Goal: Task Accomplishment & Management: Use online tool/utility

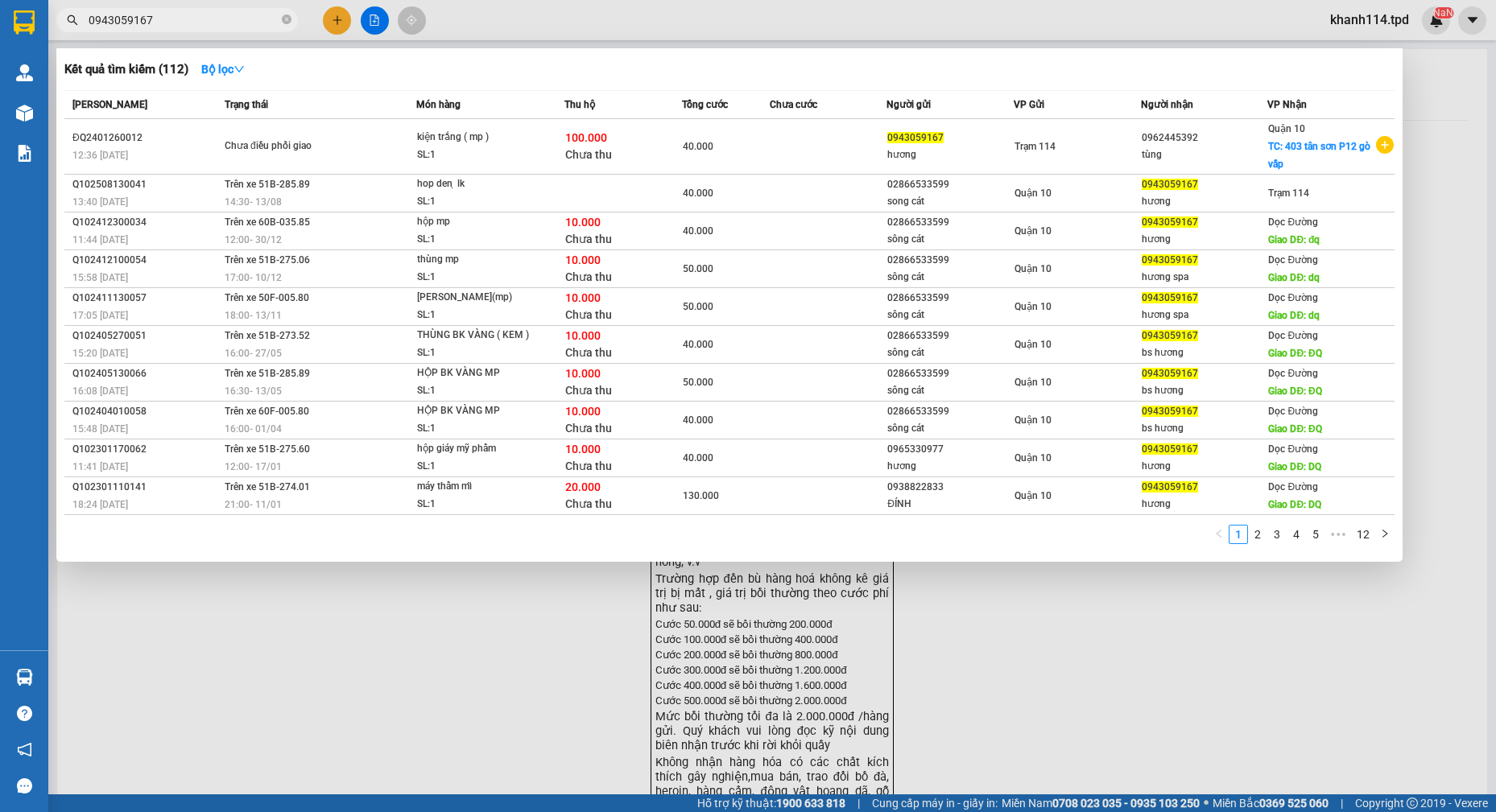
click at [1083, 666] on div at bounding box center [748, 406] width 1496 height 812
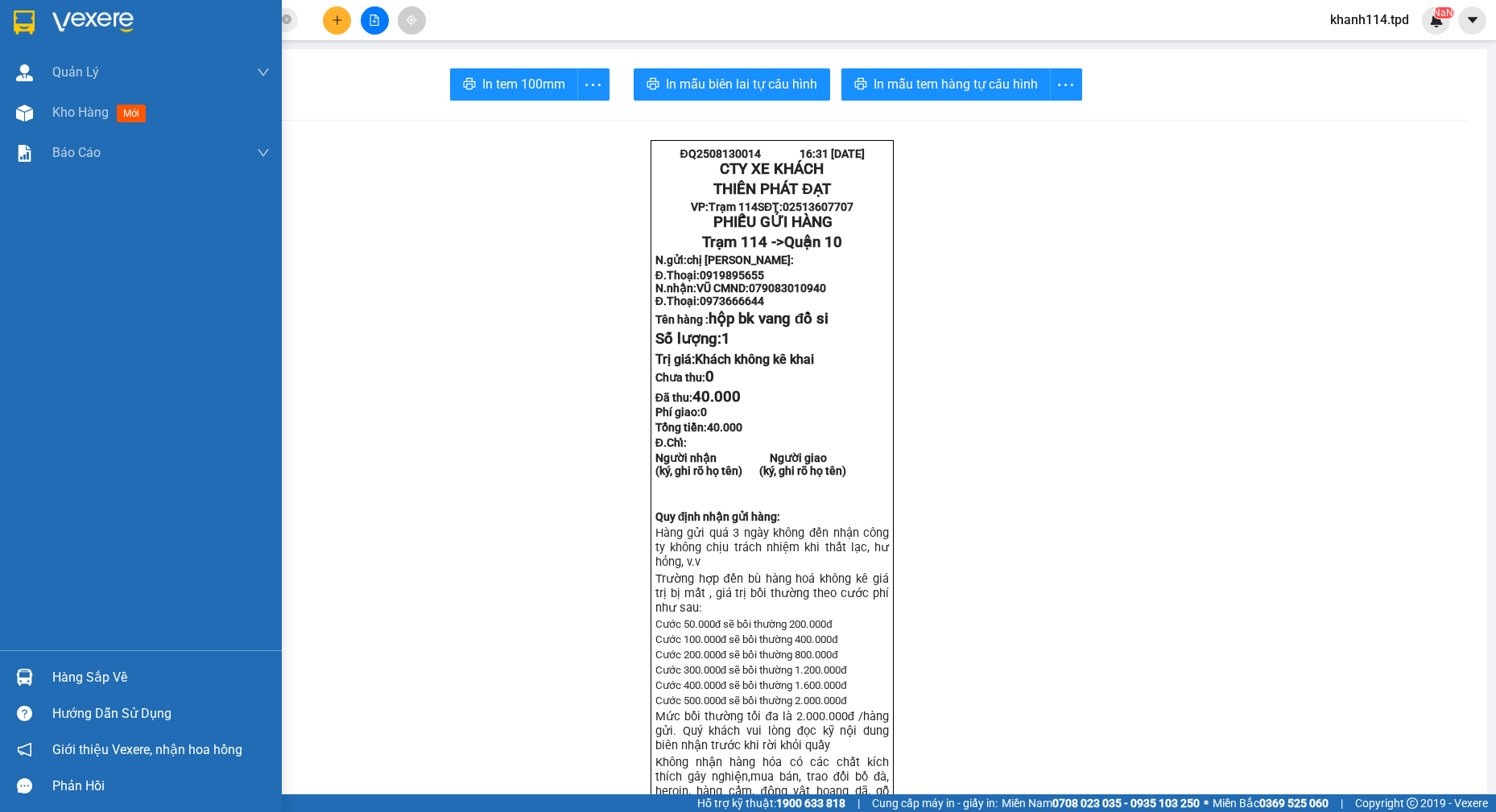
click at [103, 667] on div "Hàng sắp về" at bounding box center [161, 678] width 218 height 24
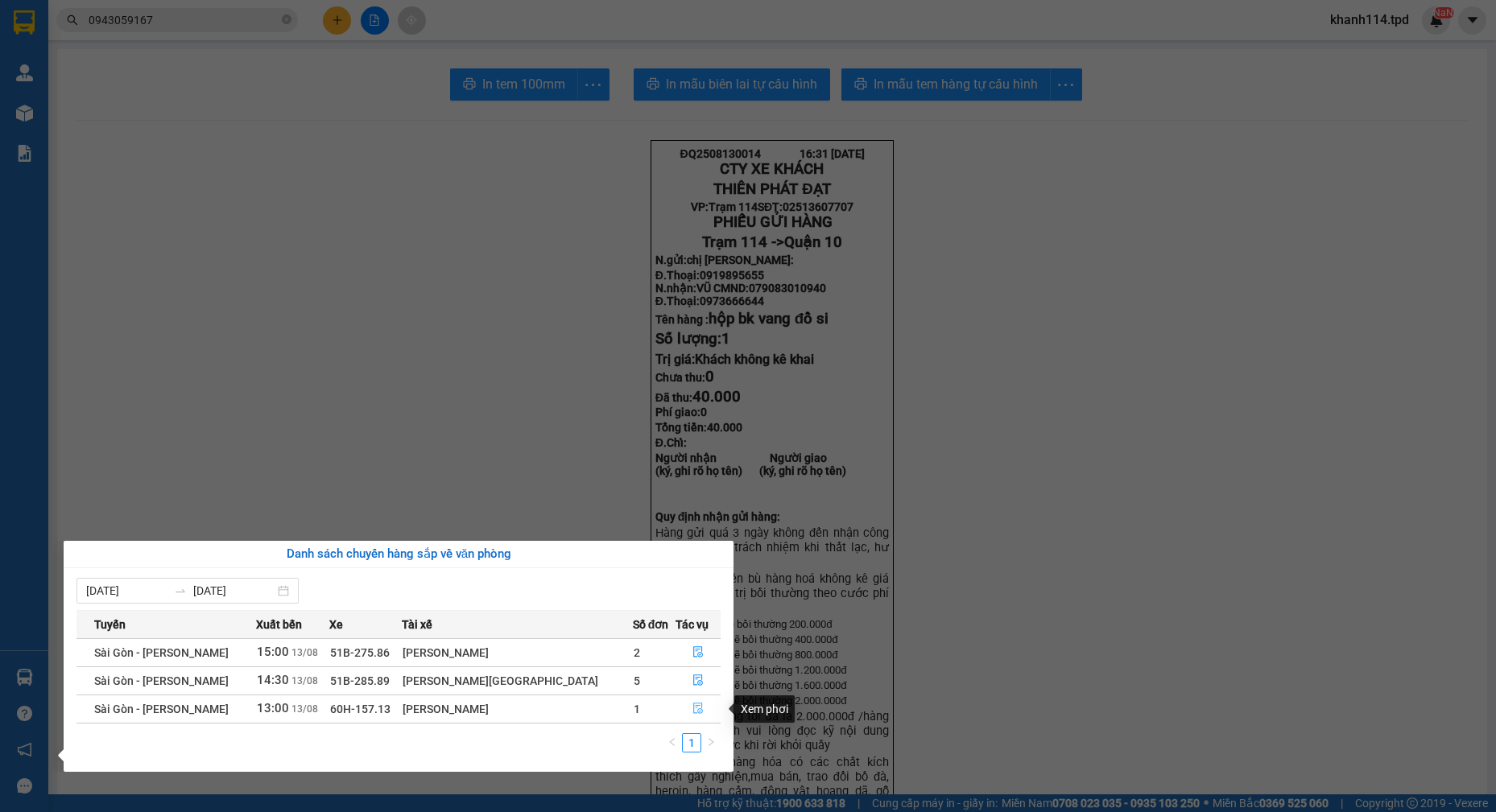
click at [692, 711] on icon "file-done" at bounding box center [698, 708] width 12 height 12
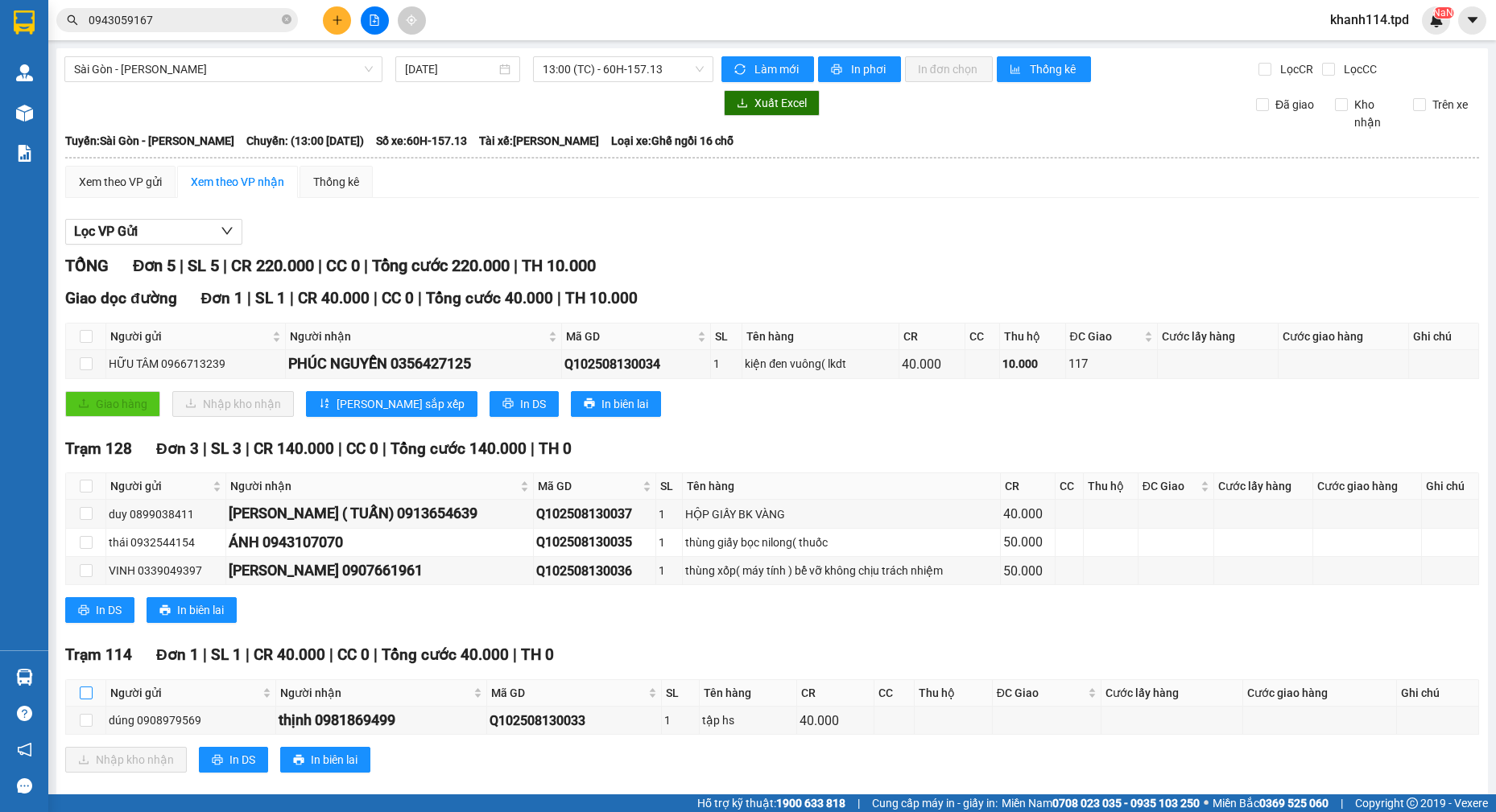
click at [88, 696] on input "checkbox" at bounding box center [85, 692] width 12 height 12
checkbox input "true"
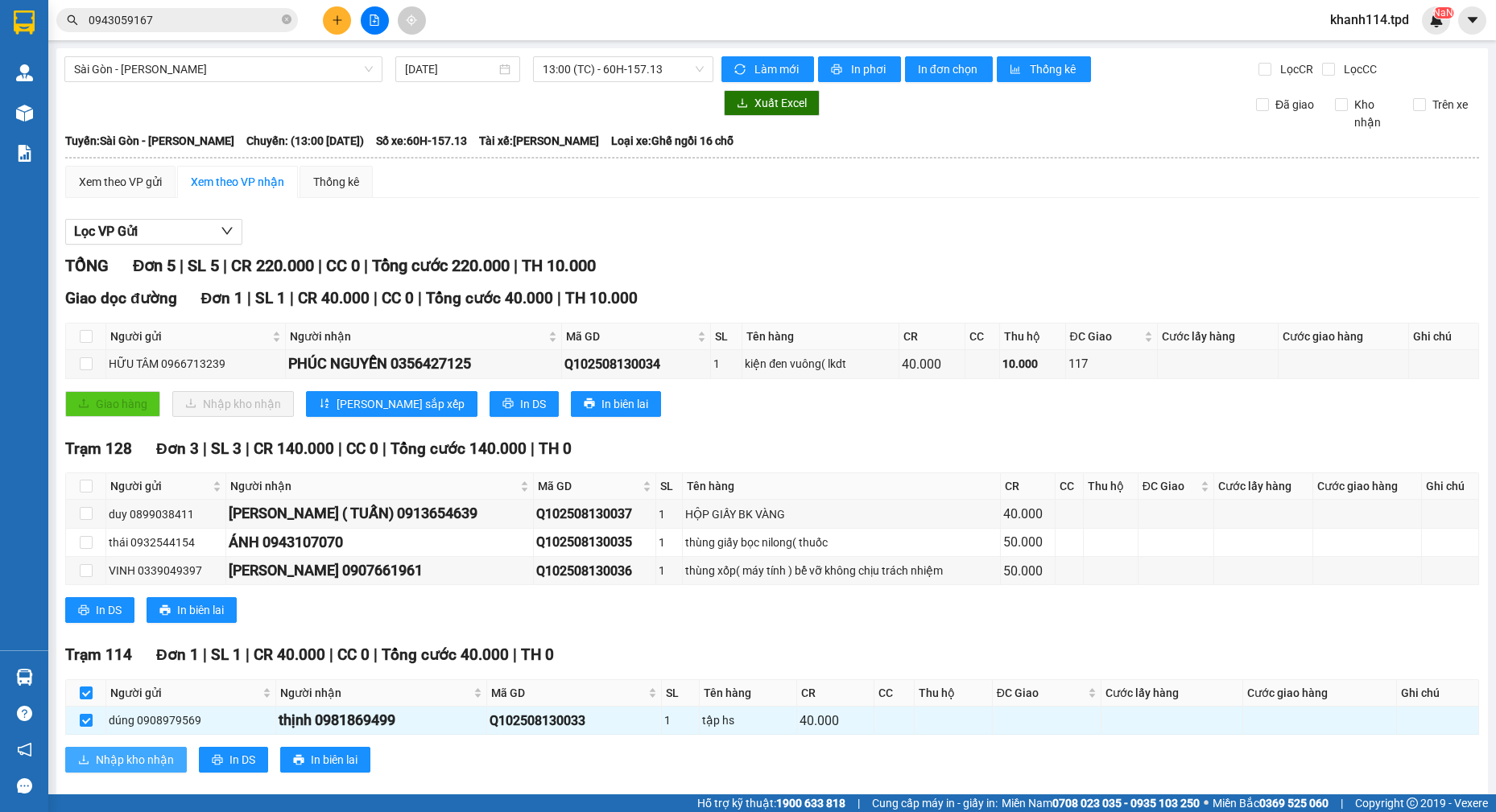
click at [117, 747] on button "Nhập kho nhận" at bounding box center [126, 759] width 122 height 26
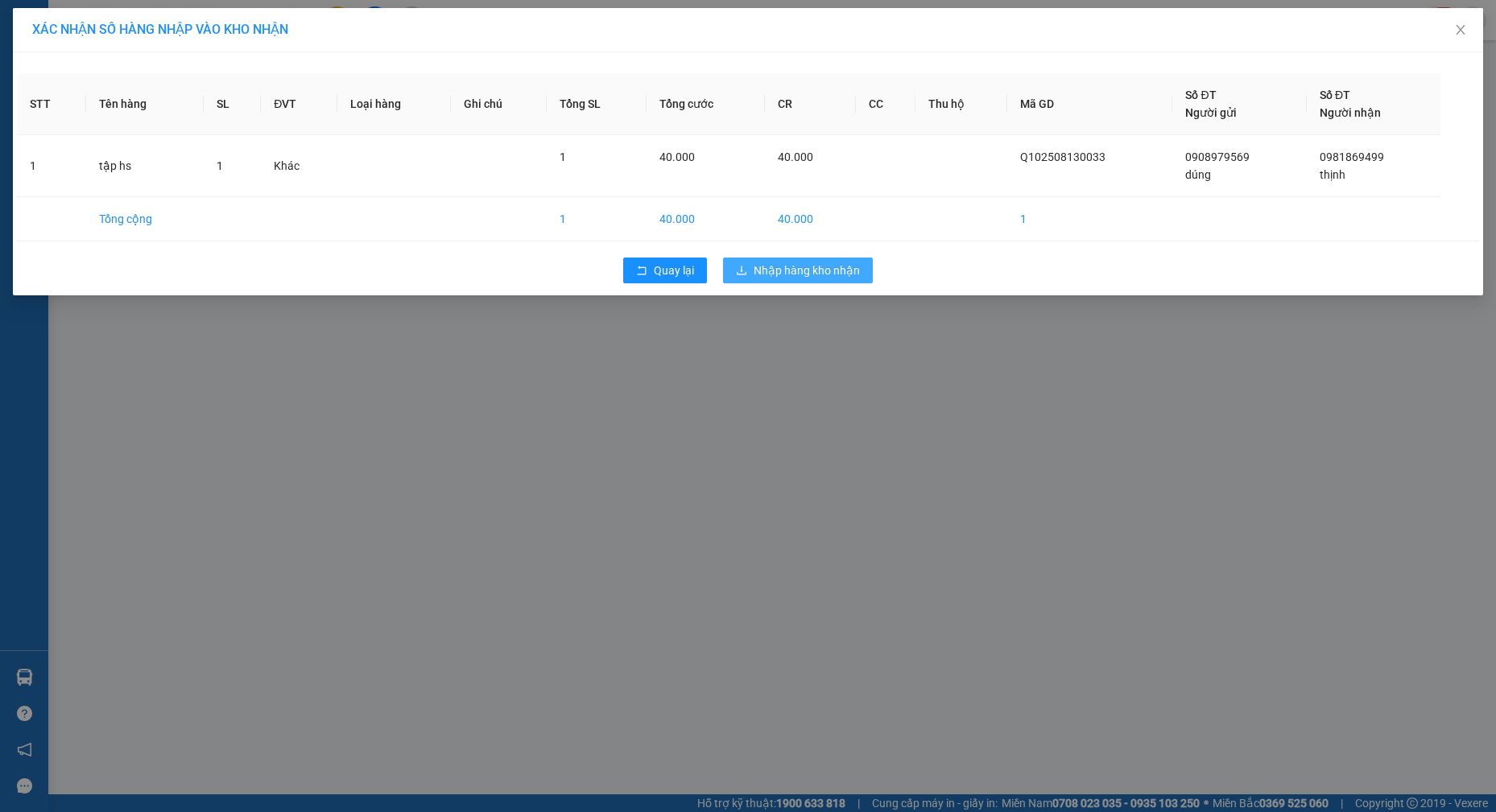
click at [822, 273] on span "Nhập hàng kho nhận" at bounding box center [806, 270] width 106 height 17
